Goal: Find specific page/section: Find specific page/section

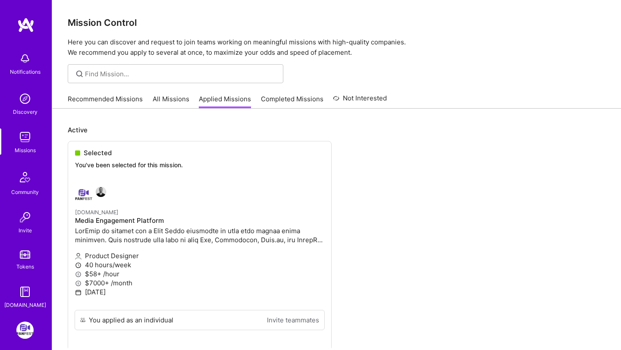
click at [101, 103] on link "Recommended Missions" at bounding box center [105, 101] width 75 height 14
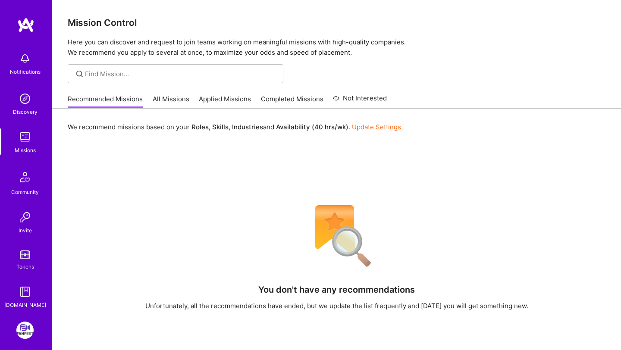
click at [31, 26] on img at bounding box center [25, 25] width 17 height 16
